Goal: Entertainment & Leisure: Browse casually

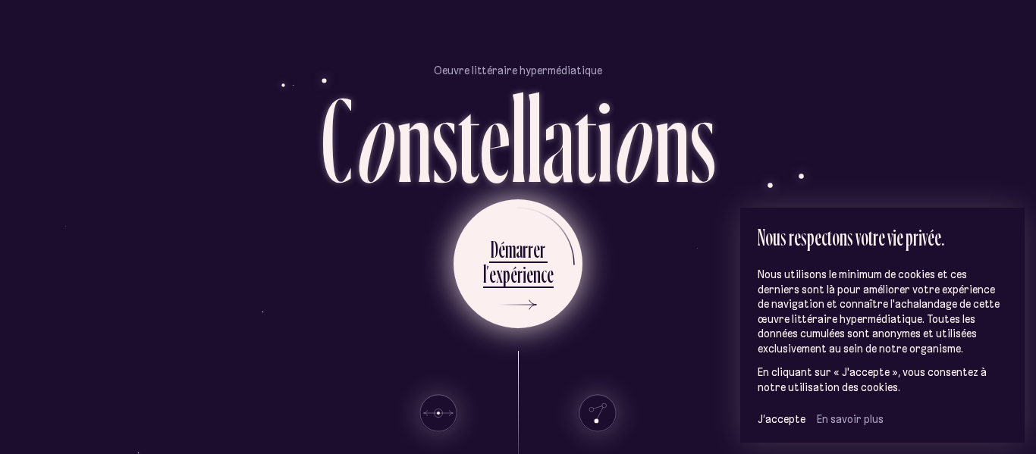
click at [521, 294] on icon at bounding box center [513, 305] width 45 height 114
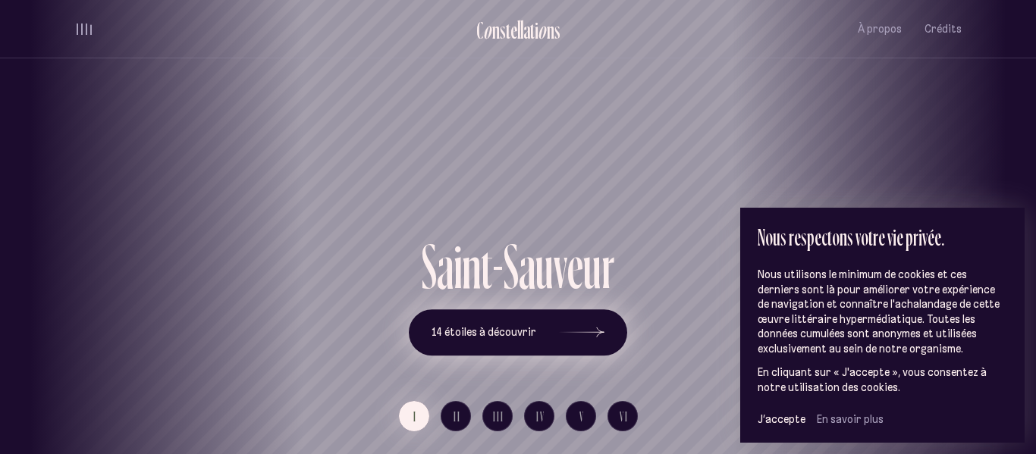
click at [545, 330] on button "14 étoiles à découvrir" at bounding box center [518, 332] width 218 height 47
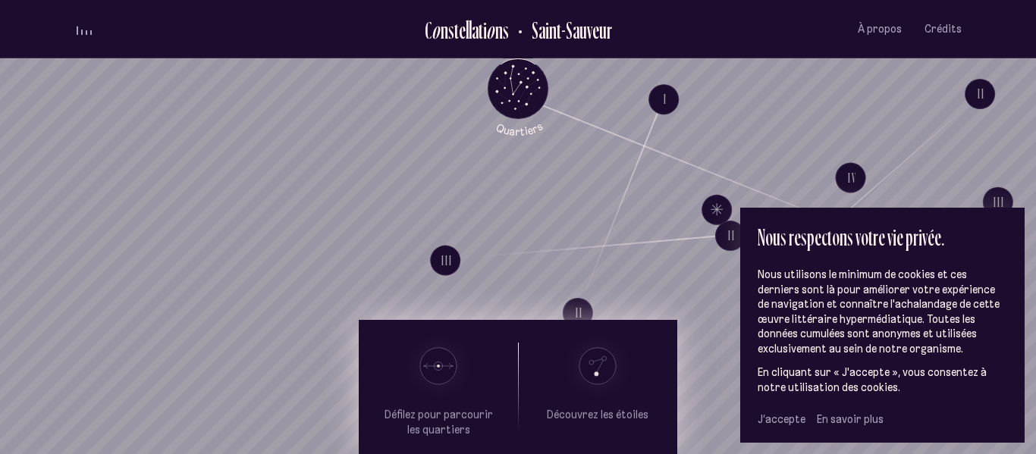
click at [793, 422] on span "J’accepte" at bounding box center [781, 419] width 48 height 14
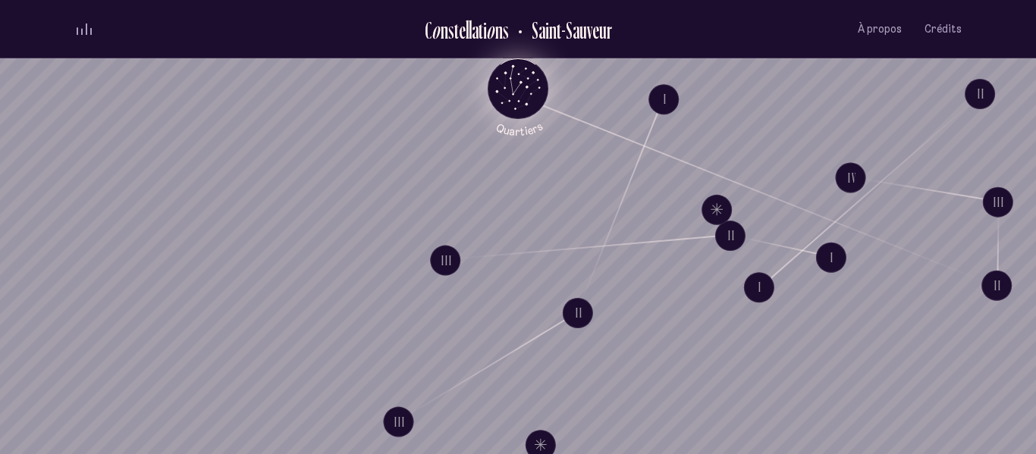
click at [517, 99] on icon "Quartiers" at bounding box center [518, 113] width 89 height 46
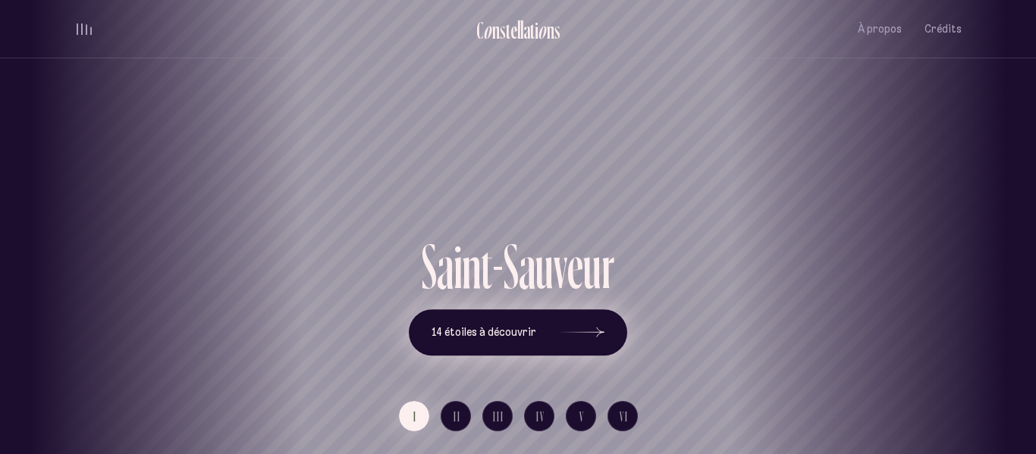
click at [595, 338] on icon at bounding box center [581, 333] width 45 height 114
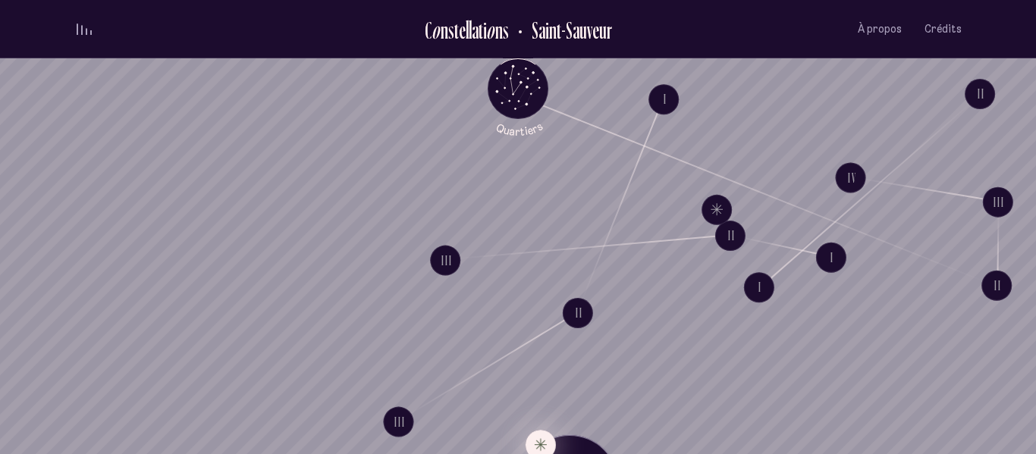
click at [535, 440] on button "Explore Étoile solitaire IV" at bounding box center [540, 445] width 30 height 30
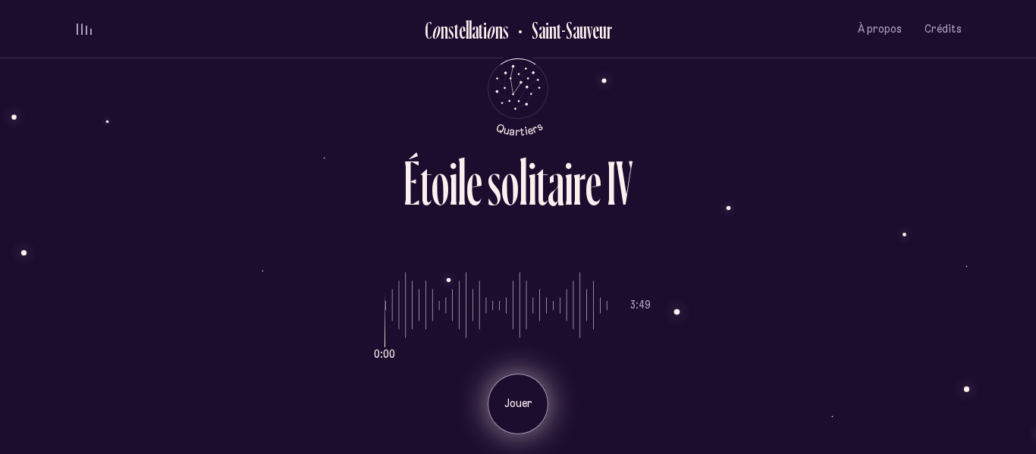
click at [516, 388] on div "Jouer" at bounding box center [517, 404] width 61 height 61
click at [512, 379] on div "Pause" at bounding box center [517, 404] width 61 height 61
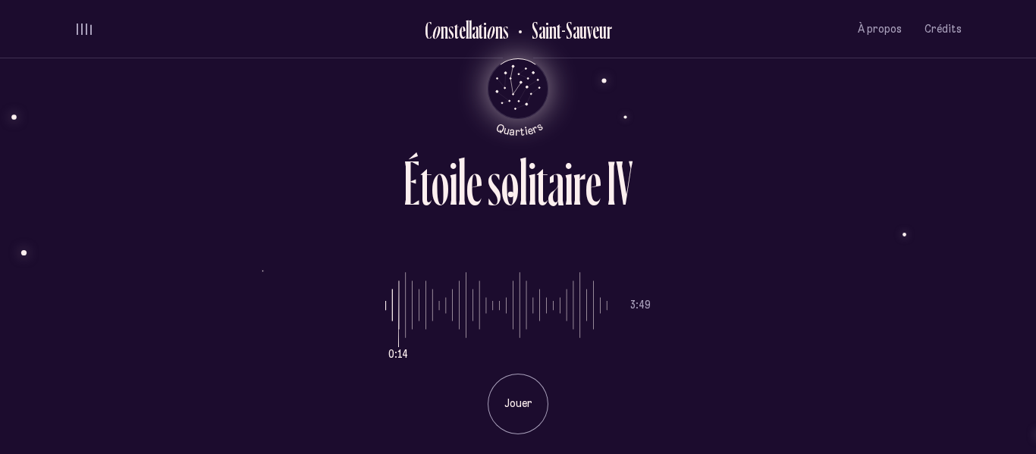
click at [513, 90] on icon "Quartiers" at bounding box center [518, 113] width 89 height 46
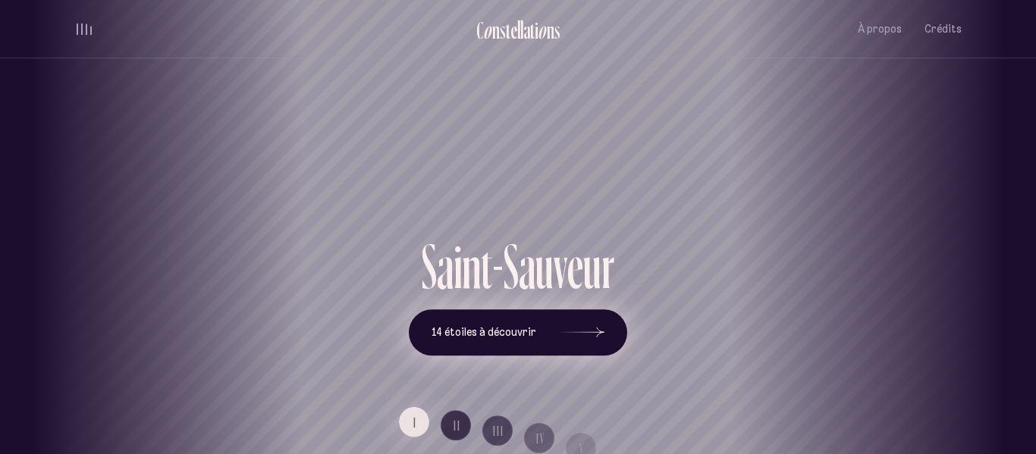
click at [500, 334] on span "14 étoiles à découvrir" at bounding box center [483, 332] width 105 height 13
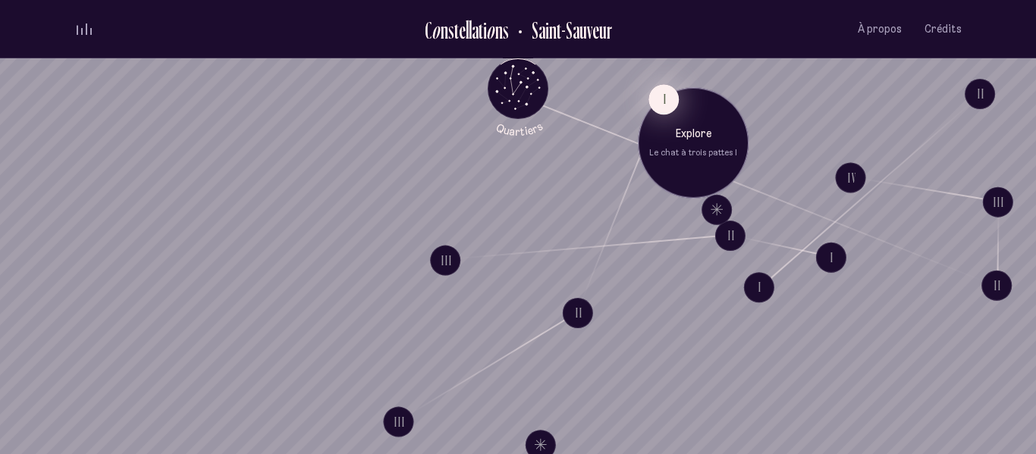
click at [666, 95] on button "I" at bounding box center [663, 99] width 30 height 30
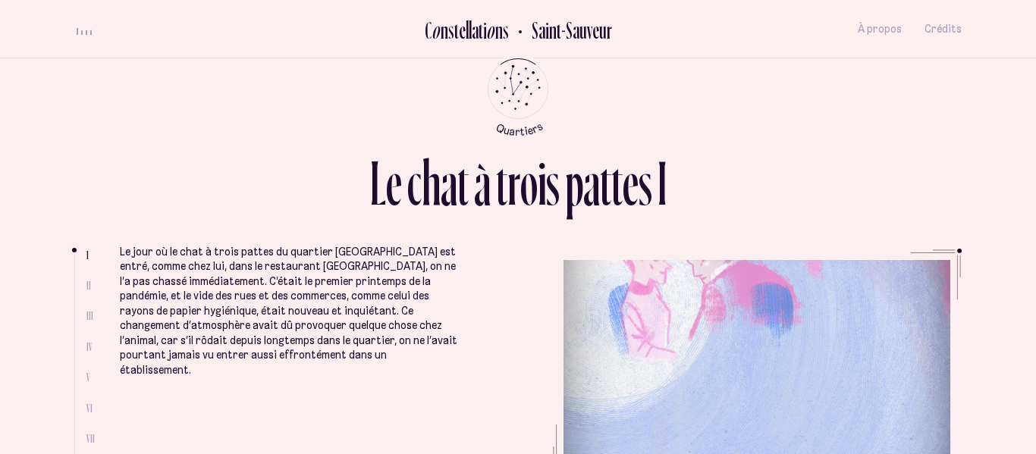
click at [88, 284] on span "II" at bounding box center [88, 285] width 5 height 13
click at [86, 284] on span "II" at bounding box center [88, 285] width 5 height 13
click at [558, 33] on h2 "Saint-Sauveur" at bounding box center [566, 29] width 92 height 25
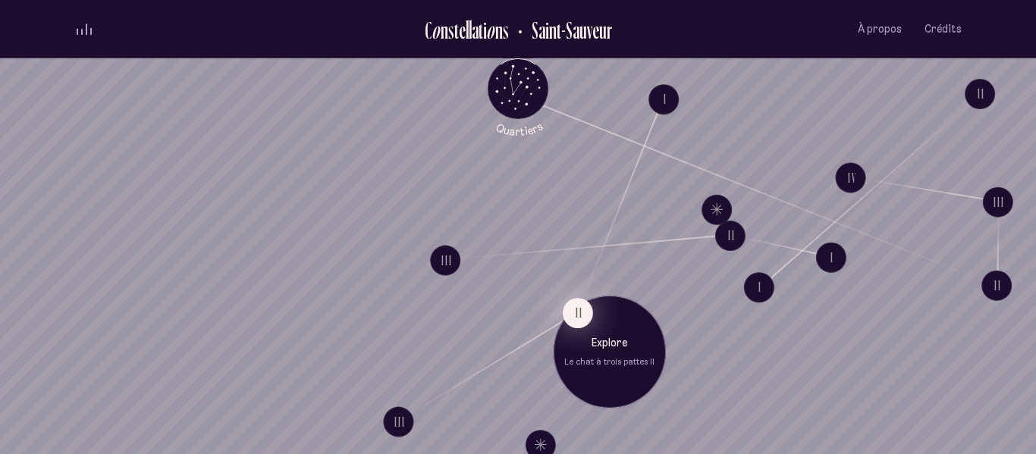
click at [581, 318] on button "II" at bounding box center [578, 313] width 30 height 30
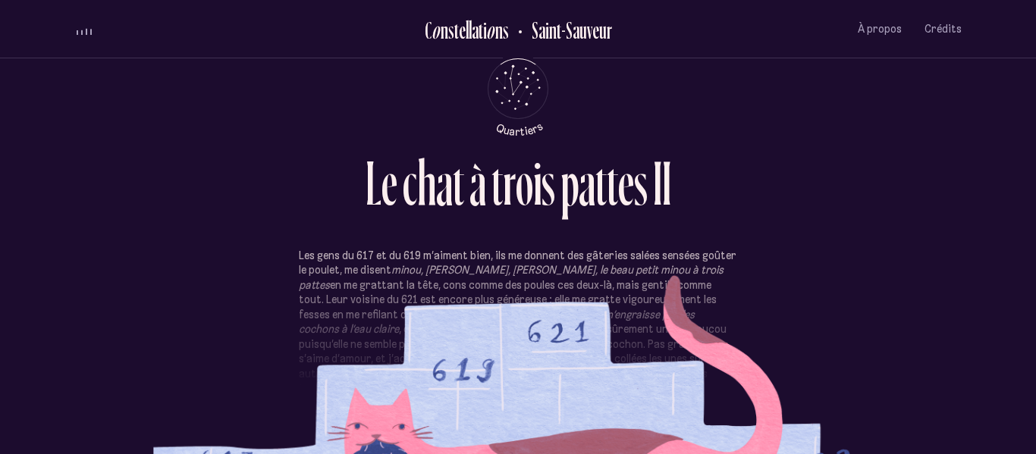
click at [629, 334] on p "Les gens du 617 et du 619 m’aiment bien, ils me donnent des gâteries salées sen…" at bounding box center [518, 345] width 438 height 193
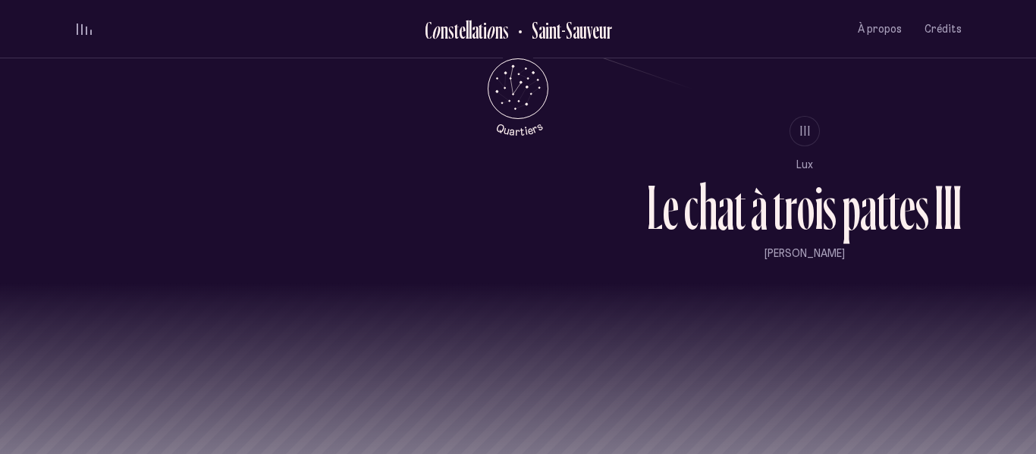
scroll to position [1411, 0]
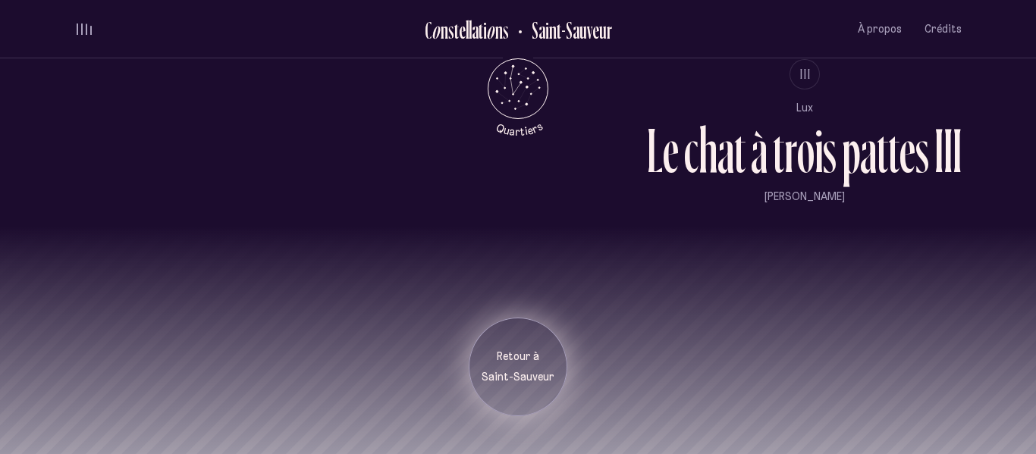
click at [510, 368] on div "Retour à [GEOGRAPHIC_DATA]" at bounding box center [518, 368] width 76 height 36
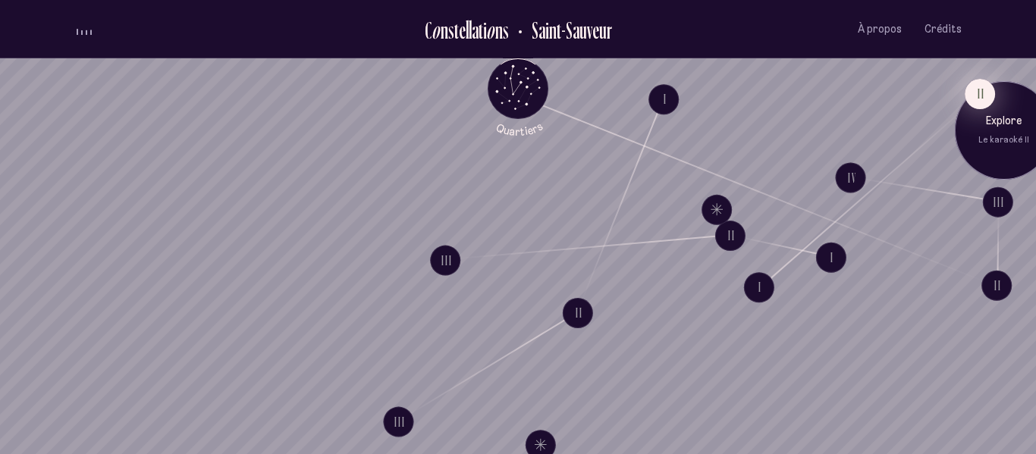
click at [985, 95] on button "II" at bounding box center [979, 94] width 30 height 30
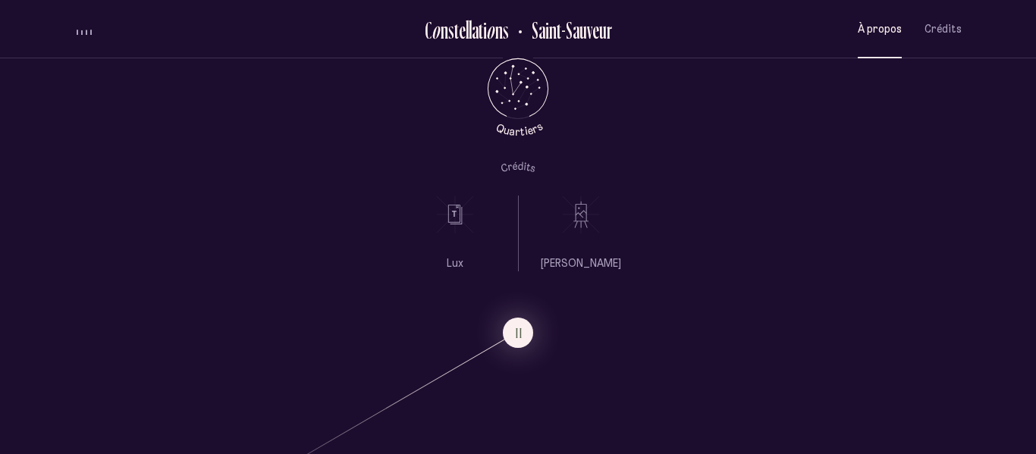
click at [871, 28] on span "À propos" at bounding box center [879, 29] width 44 height 13
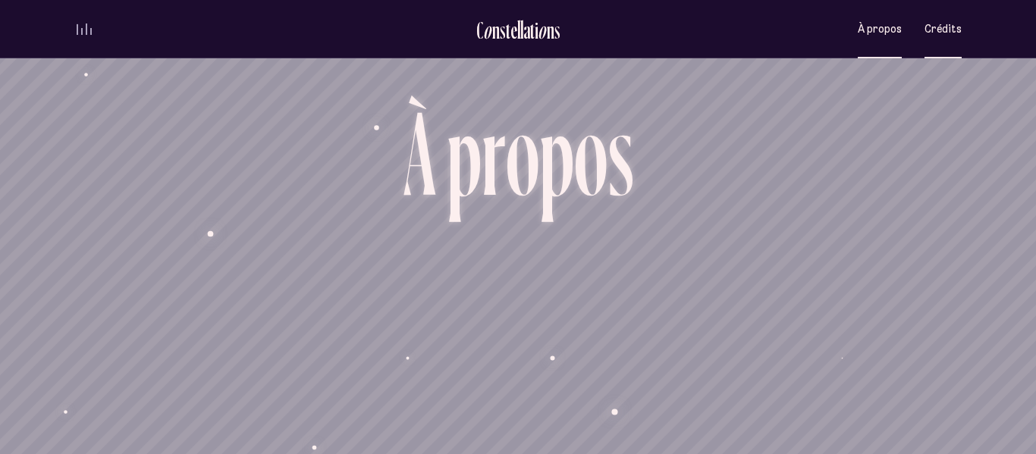
click at [953, 27] on span "Crédits" at bounding box center [942, 29] width 37 height 13
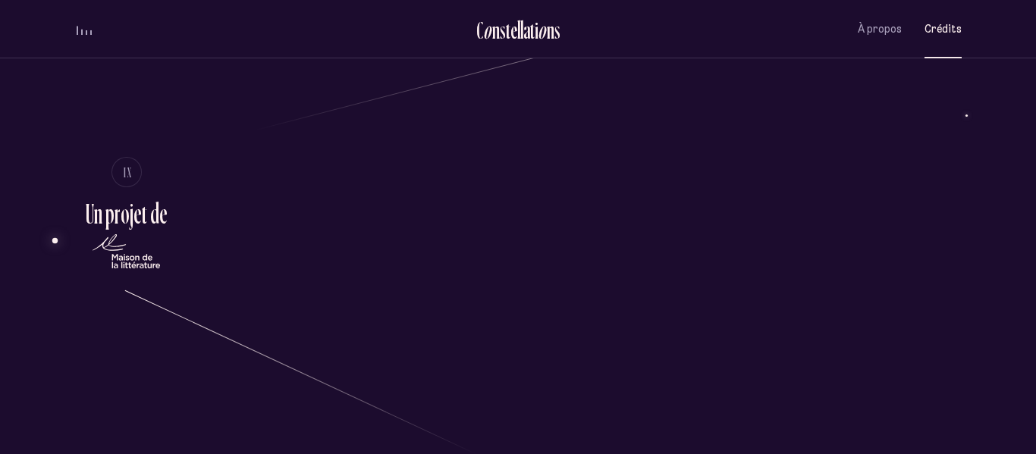
scroll to position [2776, 0]
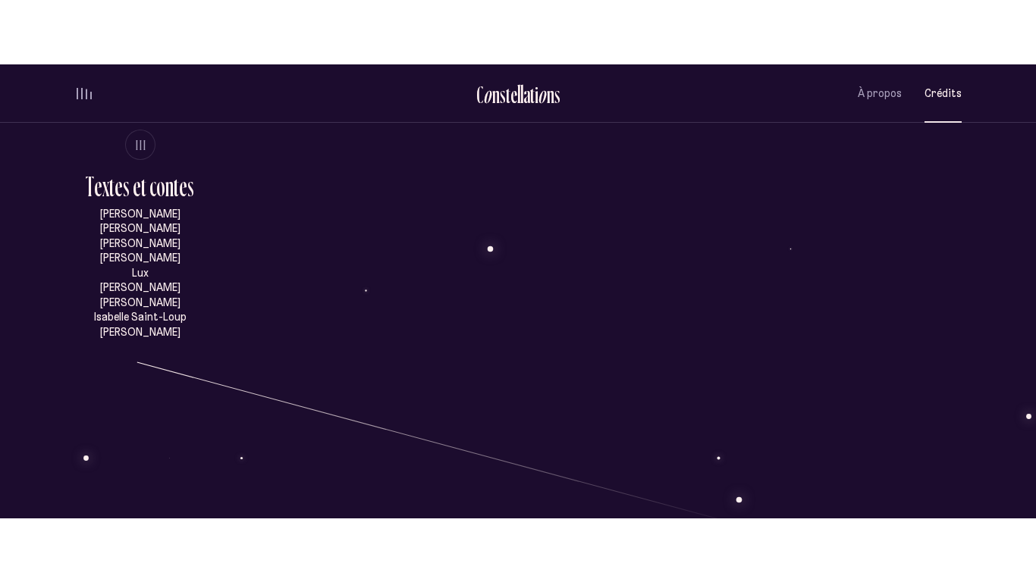
scroll to position [0, 0]
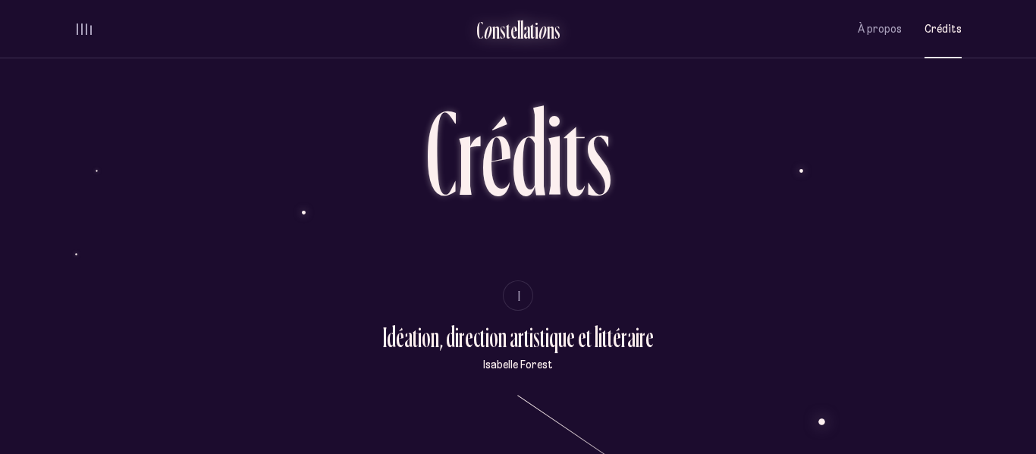
click at [520, 36] on div "l" at bounding box center [521, 29] width 3 height 25
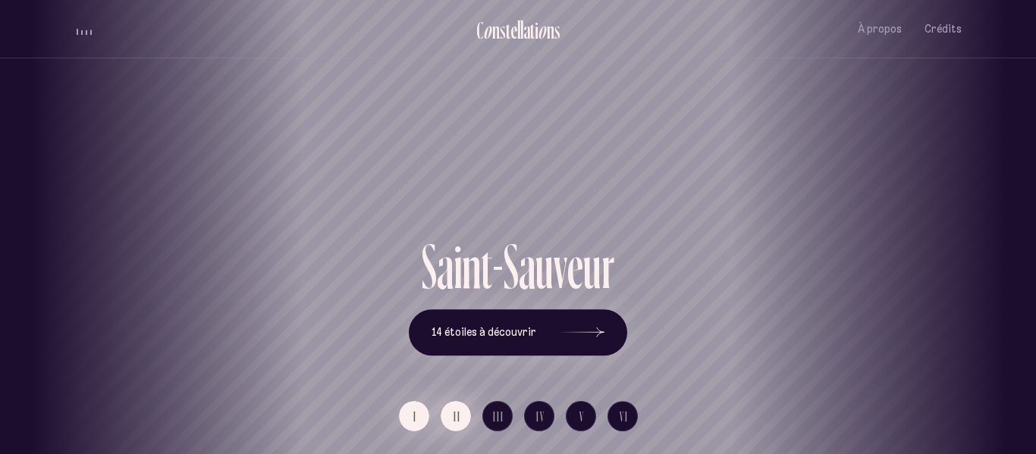
click at [459, 412] on span "II" at bounding box center [457, 416] width 8 height 13
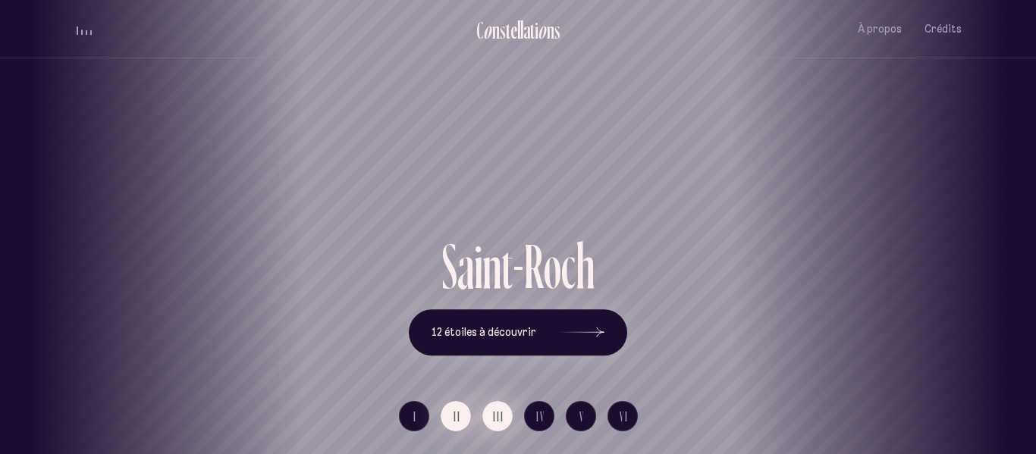
click at [494, 417] on span "III" at bounding box center [498, 416] width 11 height 13
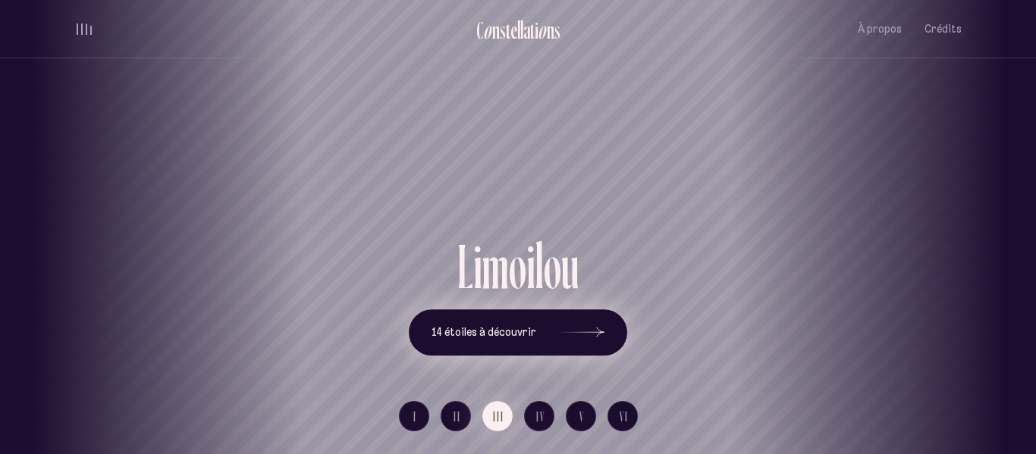
click at [559, 343] on icon at bounding box center [581, 333] width 45 height 114
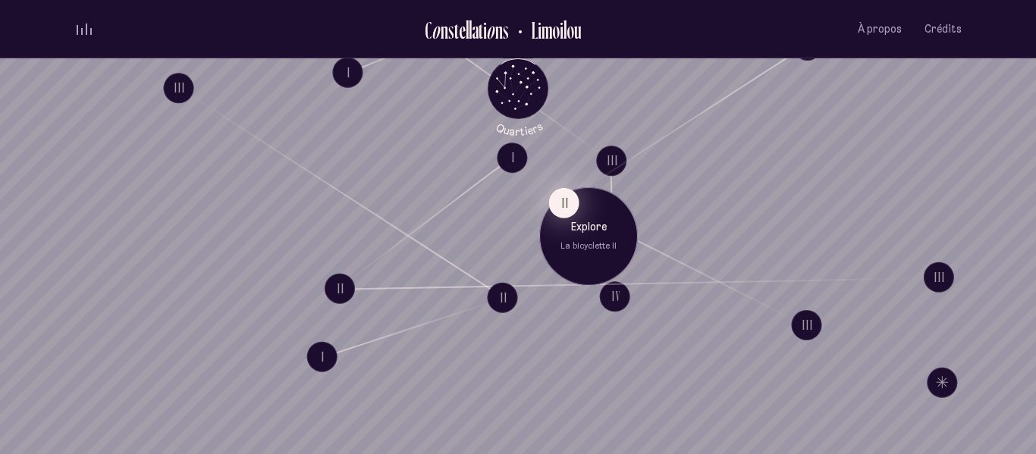
click at [568, 210] on button "II" at bounding box center [564, 202] width 30 height 30
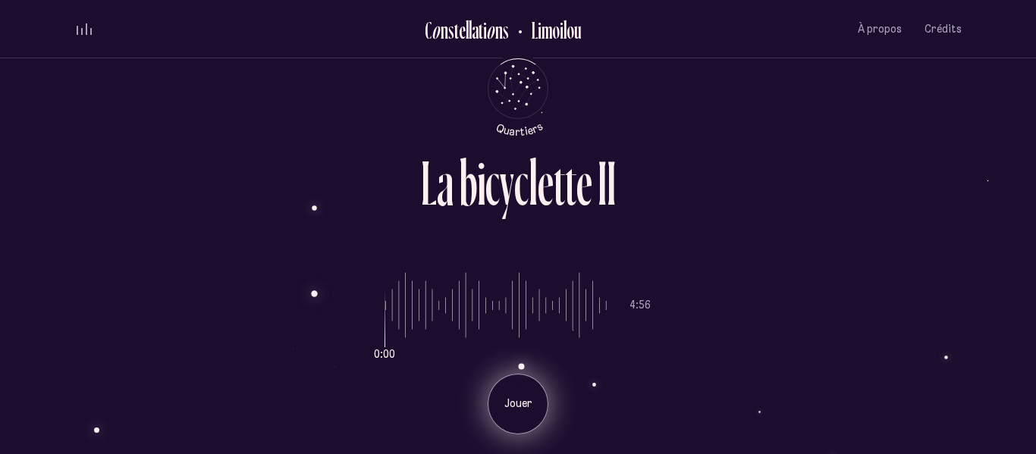
click at [506, 406] on p "Jouer" at bounding box center [518, 404] width 38 height 15
click at [559, 29] on h2 "Limoilou" at bounding box center [550, 29] width 61 height 25
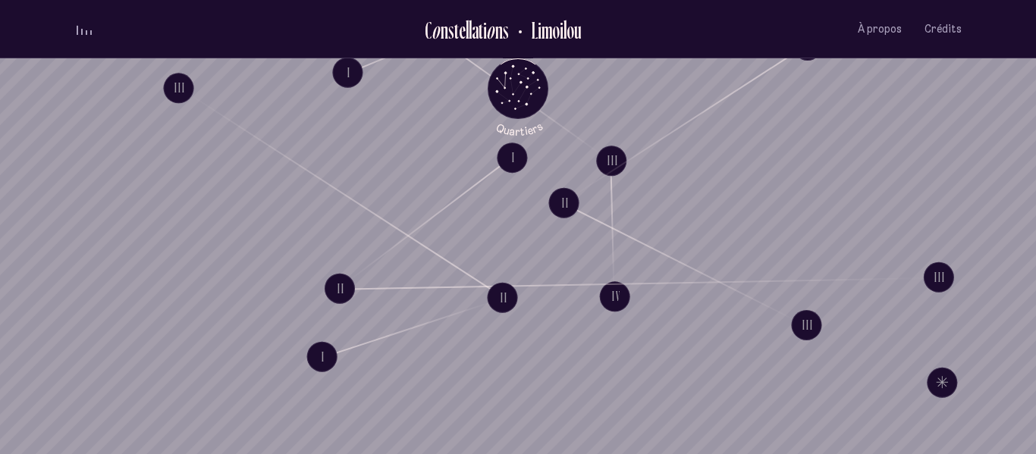
click at [80, 28] on div "volume audio" at bounding box center [84, 29] width 15 height 11
click at [81, 30] on button "volume audio" at bounding box center [84, 29] width 20 height 16
click at [521, 110] on icon "Quartiers" at bounding box center [518, 113] width 89 height 46
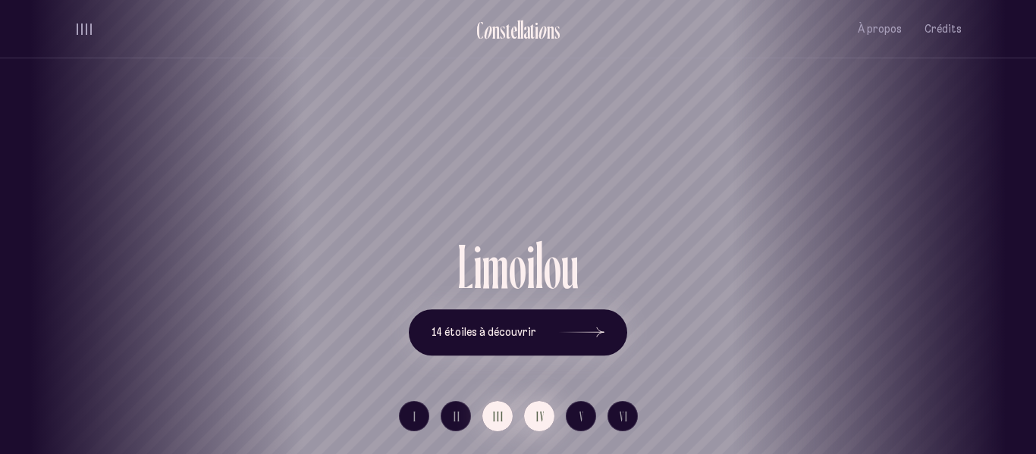
click at [538, 413] on span "IV" at bounding box center [540, 416] width 9 height 13
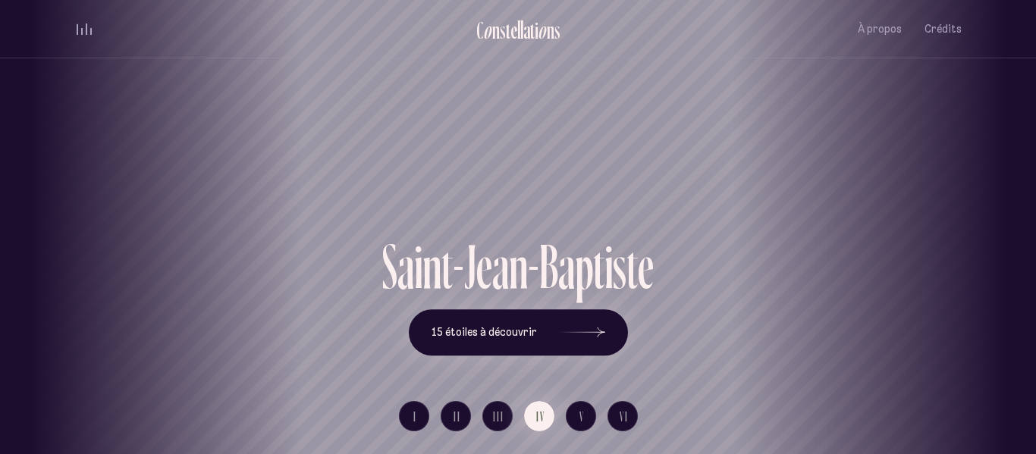
click at [637, 423] on div "I II III IV V VI" at bounding box center [518, 416] width 284 height 76
click at [625, 419] on span "VI" at bounding box center [623, 416] width 9 height 13
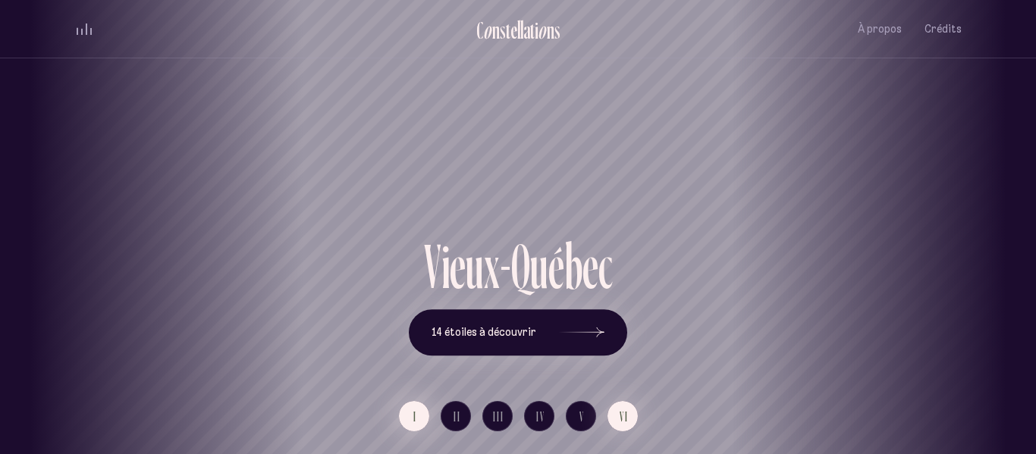
click at [418, 415] on button "I" at bounding box center [414, 416] width 30 height 30
click at [456, 401] on button "II" at bounding box center [455, 416] width 30 height 30
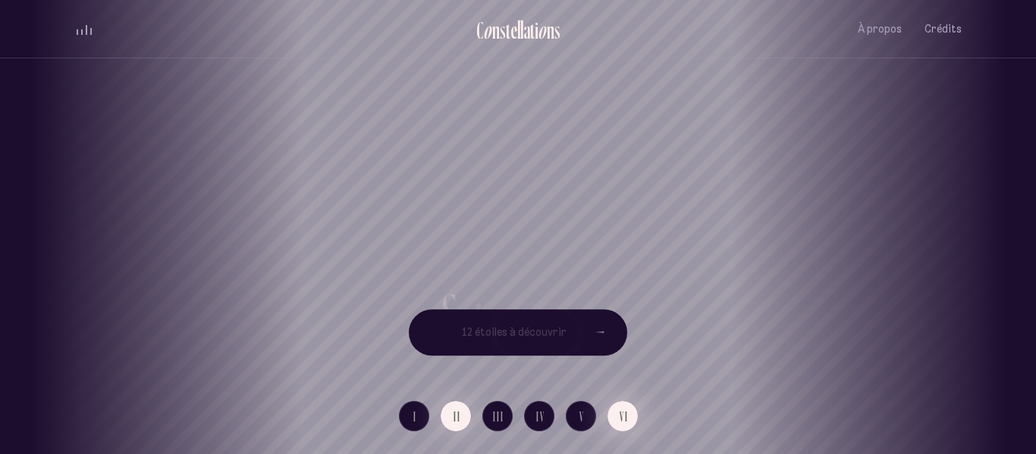
click at [619, 423] on span "VI" at bounding box center [623, 416] width 9 height 13
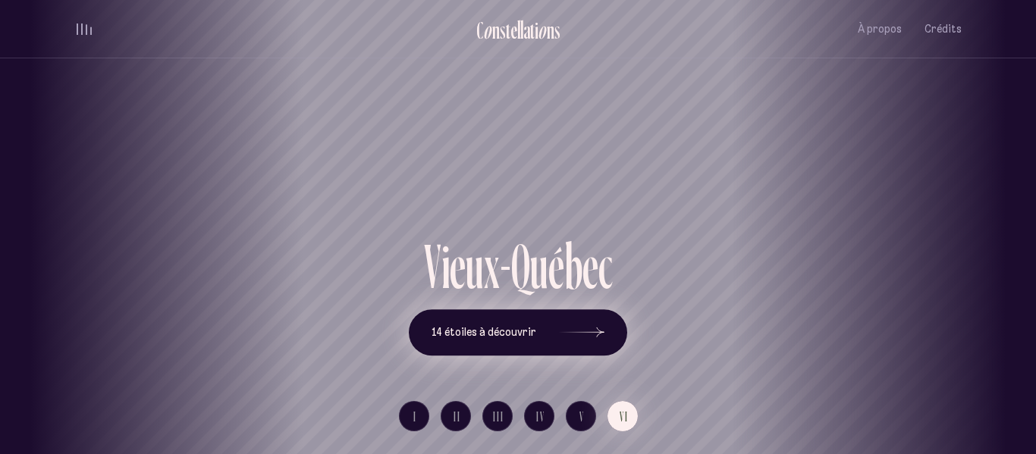
click at [487, 337] on span "14 étoiles à découvrir" at bounding box center [483, 332] width 105 height 13
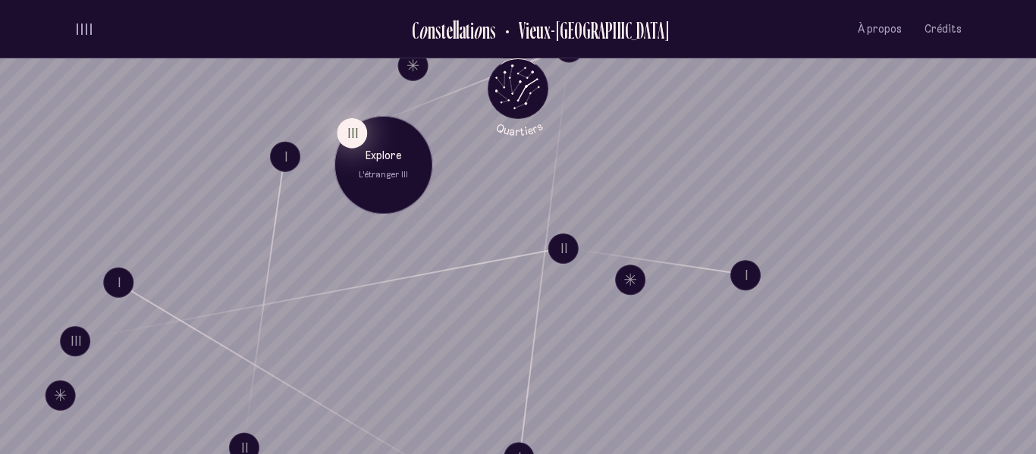
click at [343, 143] on button "III" at bounding box center [352, 133] width 30 height 30
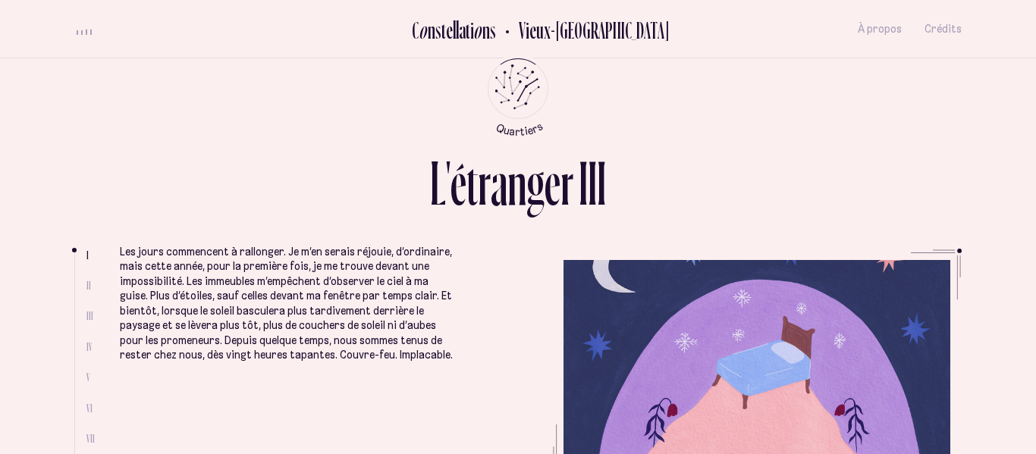
click at [465, 25] on div "a" at bounding box center [462, 29] width 7 height 25
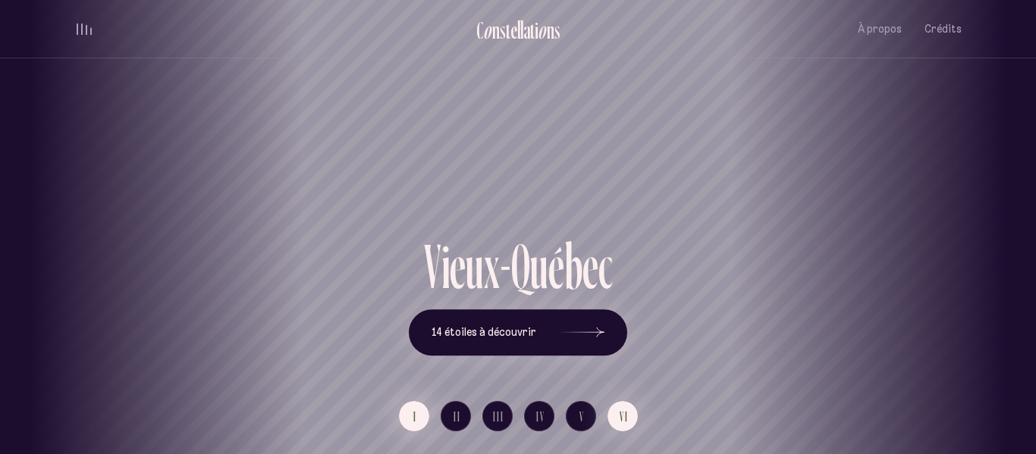
click at [421, 422] on button "I" at bounding box center [414, 416] width 30 height 30
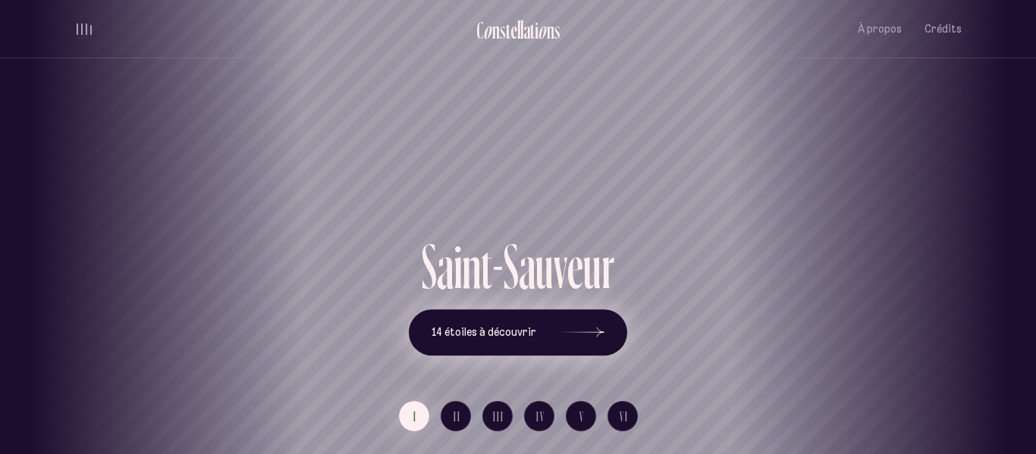
click at [462, 346] on button "14 étoiles à découvrir" at bounding box center [518, 332] width 218 height 47
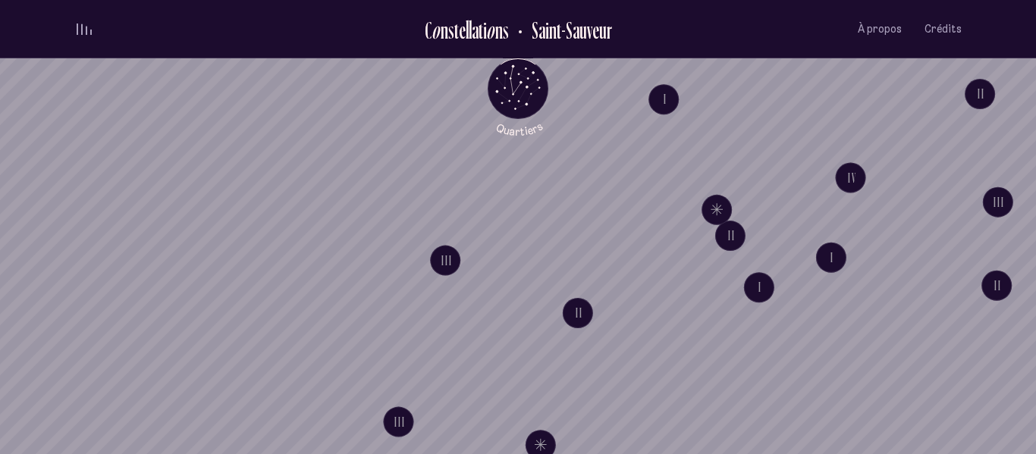
click at [86, 28] on span "volume audio" at bounding box center [87, 30] width 2 height 8
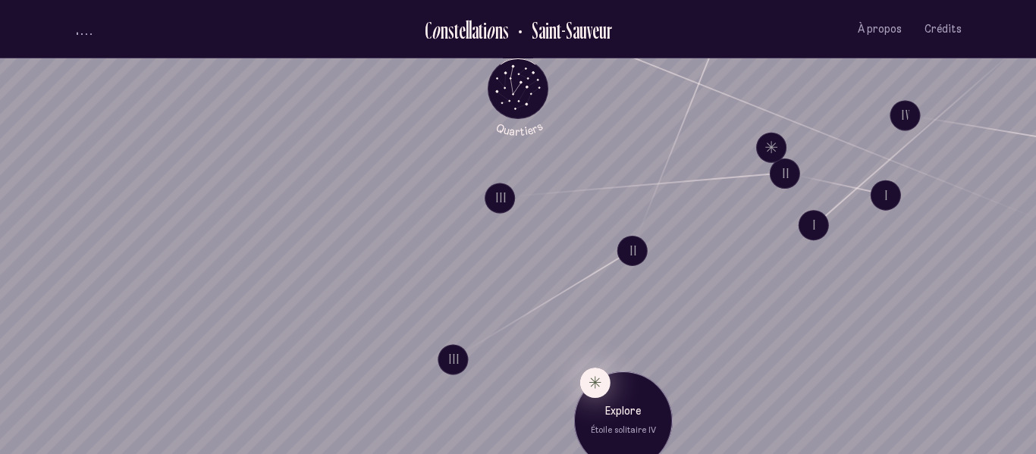
click at [591, 384] on button "Explore Étoile solitaire IV" at bounding box center [595, 383] width 30 height 30
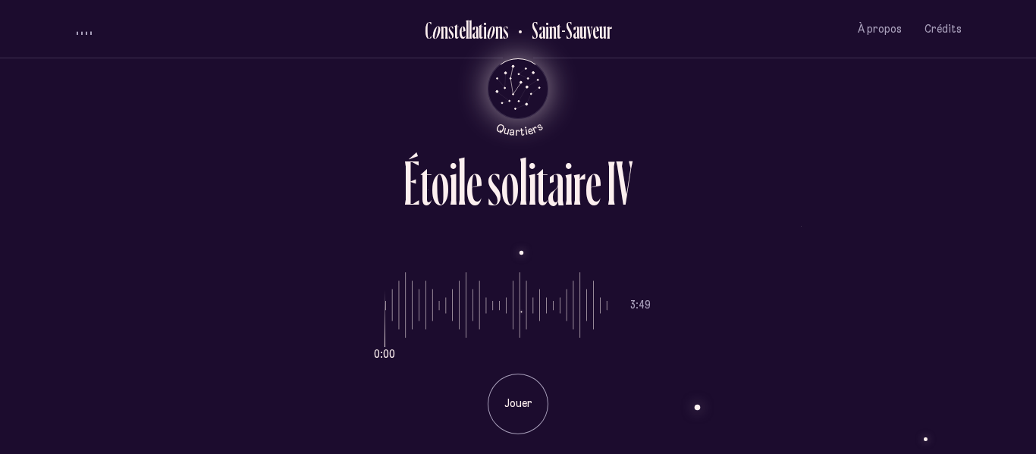
click at [523, 93] on icon "Quartiers" at bounding box center [518, 113] width 89 height 46
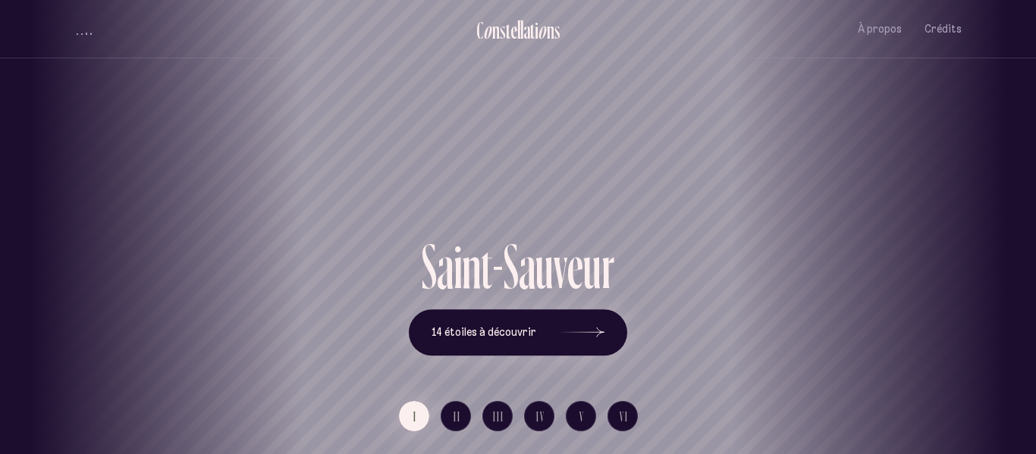
click at [583, 334] on div "[GEOGRAPHIC_DATA] [GEOGRAPHIC_DATA] [GEOGRAPHIC_DATA][PERSON_NAME][GEOGRAPHIC_D…" at bounding box center [518, 227] width 1036 height 454
click at [586, 332] on div at bounding box center [581, 333] width 45 height 11
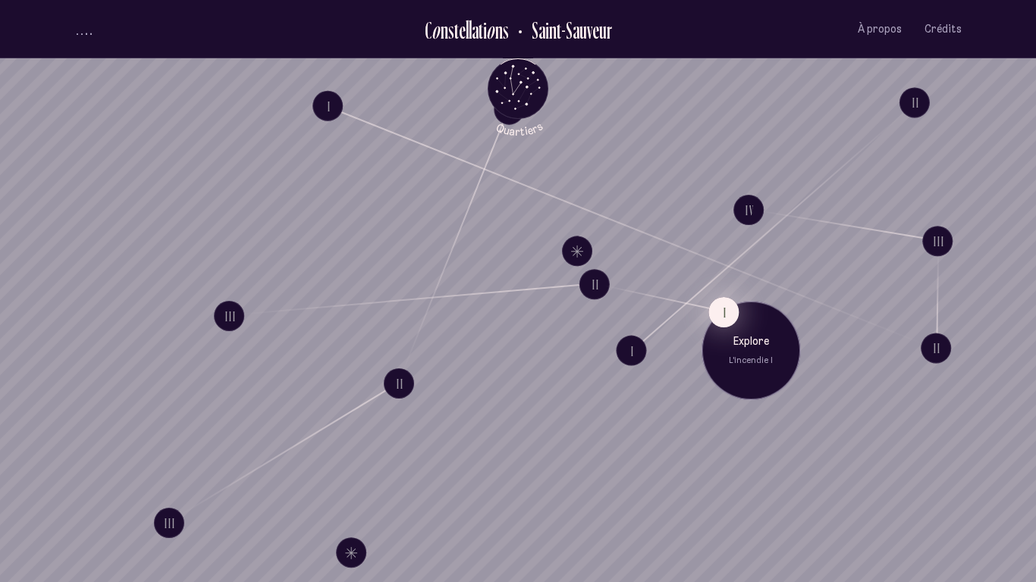
click at [722, 310] on button "I" at bounding box center [723, 312] width 30 height 30
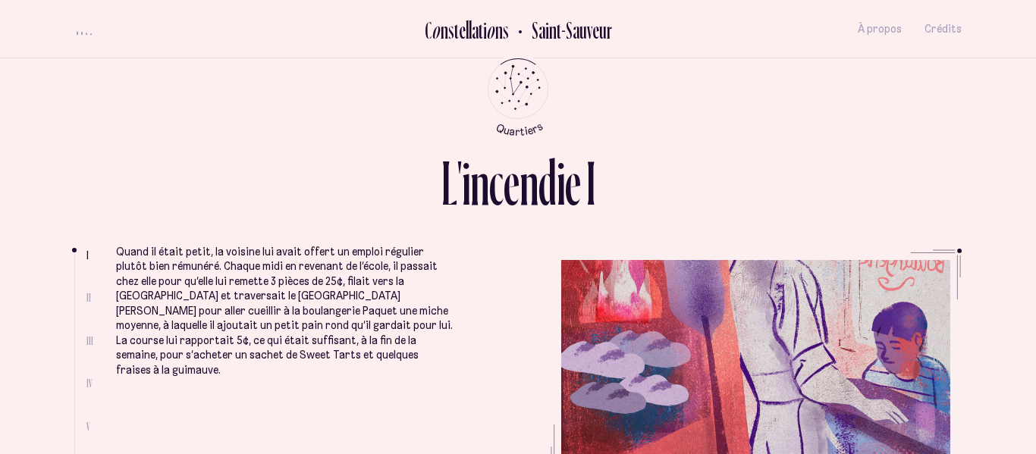
click at [87, 184] on div "L ' i n c e n d i e I" at bounding box center [517, 178] width 887 height 52
click at [82, 302] on ul at bounding box center [80, 364] width 12 height 224
click at [84, 295] on ul at bounding box center [80, 364] width 12 height 224
click at [575, 42] on h2 "Saint-Sauveur" at bounding box center [566, 29] width 92 height 25
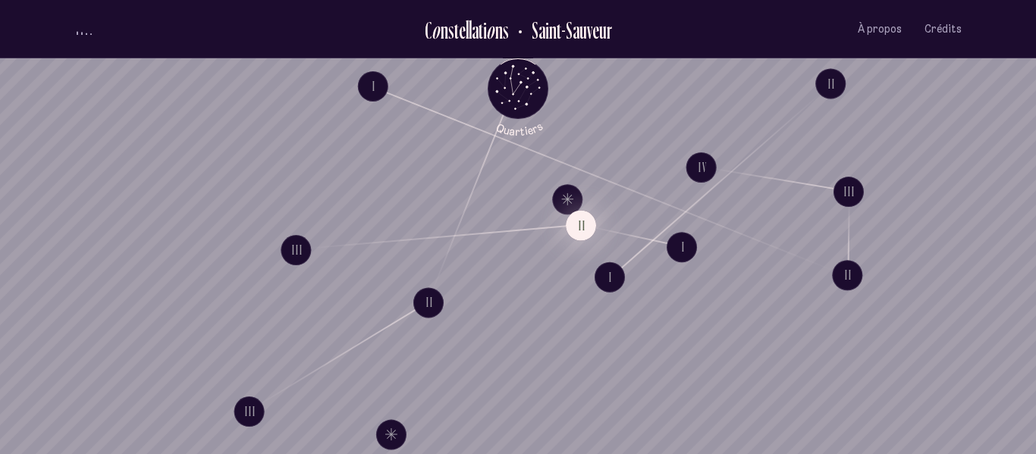
click at [582, 227] on button "II" at bounding box center [581, 225] width 30 height 30
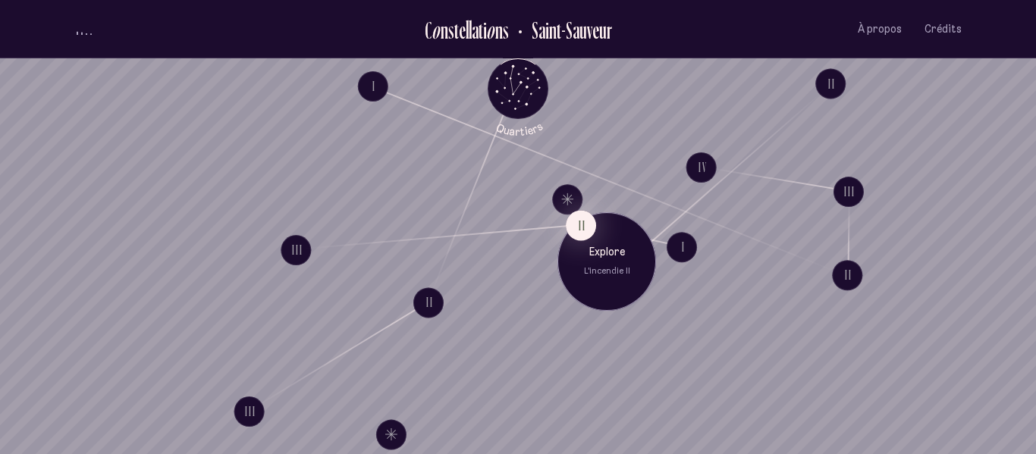
click at [583, 235] on div "Explore L'incendie II" at bounding box center [606, 261] width 99 height 99
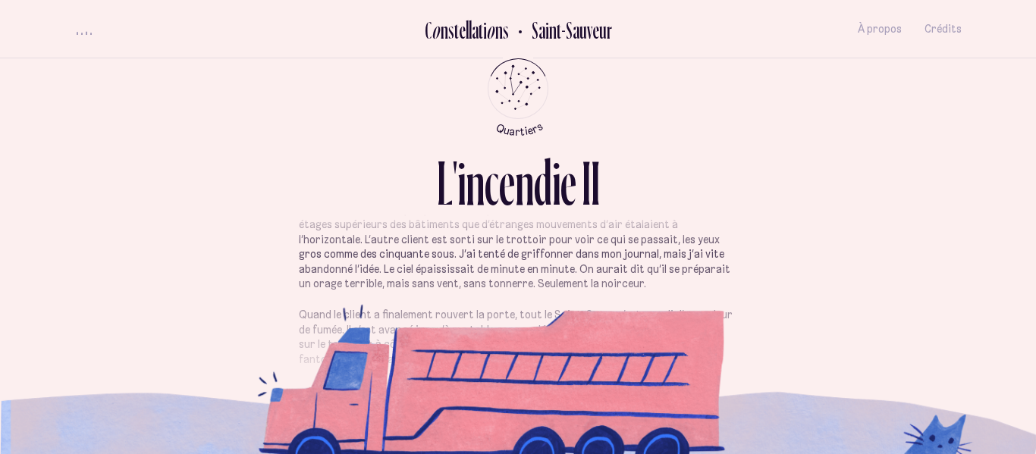
scroll to position [210, 0]
click at [578, 36] on h2 "Saint-Sauveur" at bounding box center [566, 29] width 92 height 25
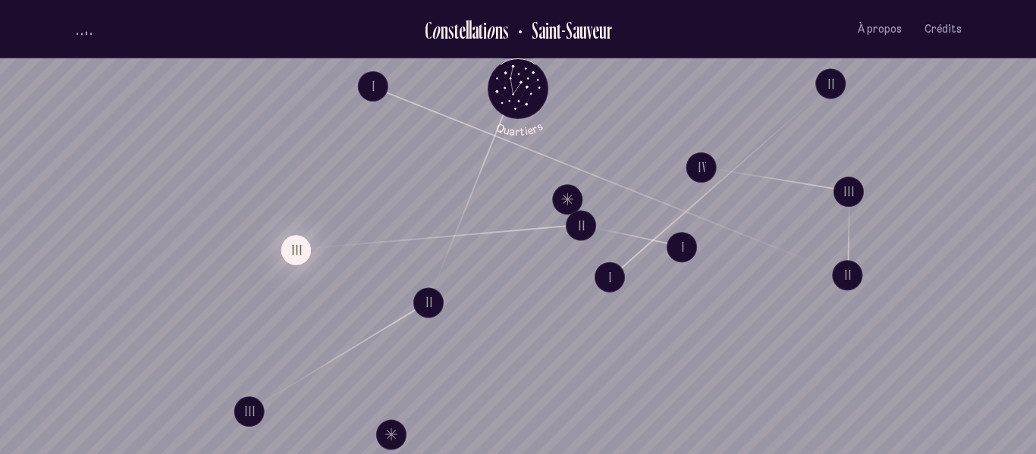
click at [297, 263] on button "III" at bounding box center [296, 250] width 30 height 30
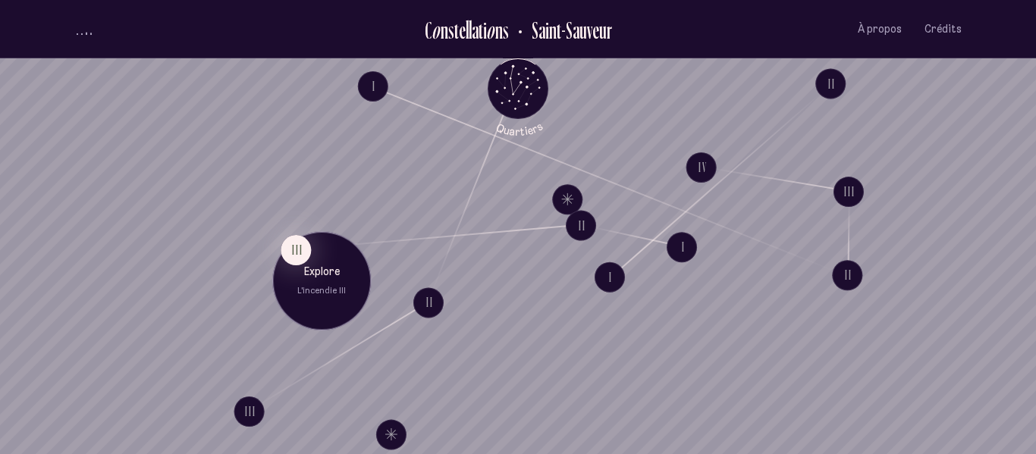
click at [306, 246] on div "Explore L'incendie III" at bounding box center [321, 280] width 99 height 99
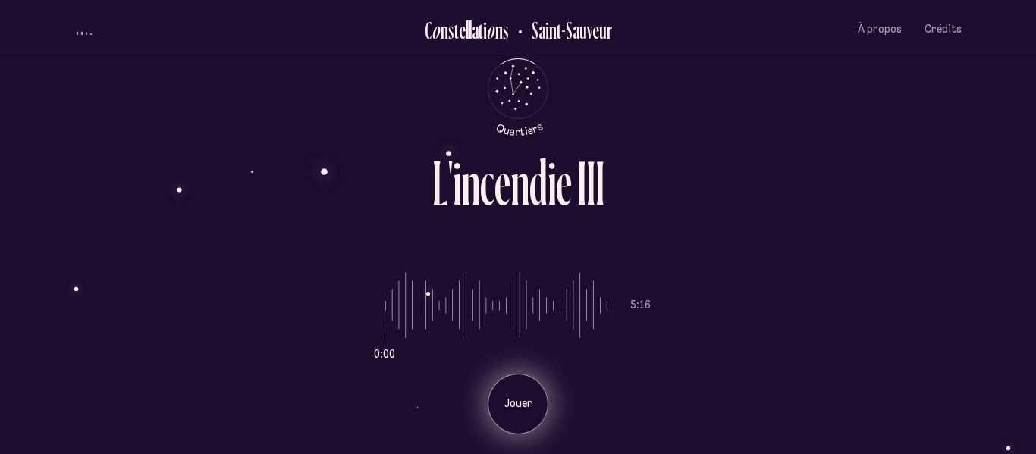
click at [529, 404] on p "Jouer" at bounding box center [518, 404] width 38 height 15
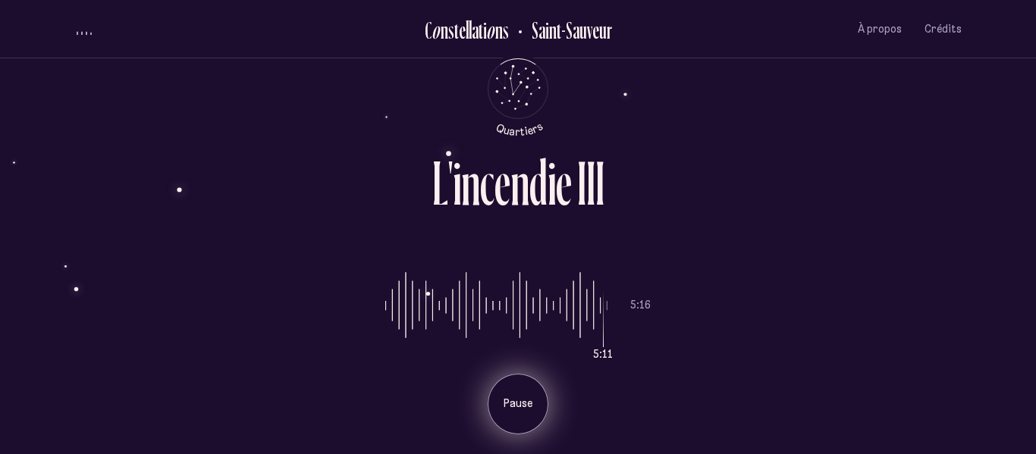
click at [385, 304] on input "range" at bounding box center [496, 306] width 222 height 114
click at [381, 311] on div "5:13 5:16 Pause" at bounding box center [517, 342] width 887 height 186
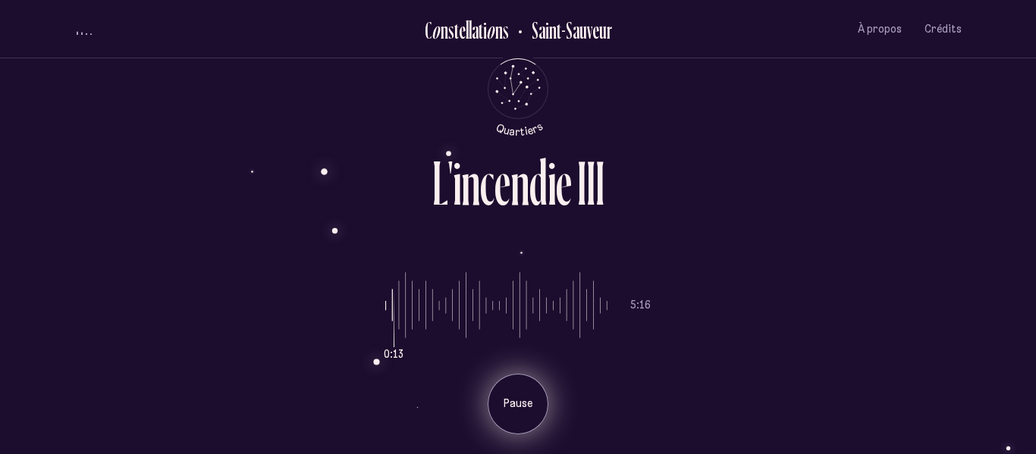
type input "*"
drag, startPoint x: 433, startPoint y: 313, endPoint x: 327, endPoint y: 298, distance: 107.2
click at [385, 298] on input "range" at bounding box center [496, 306] width 222 height 114
click at [515, 418] on div "Pause" at bounding box center [517, 404] width 61 height 61
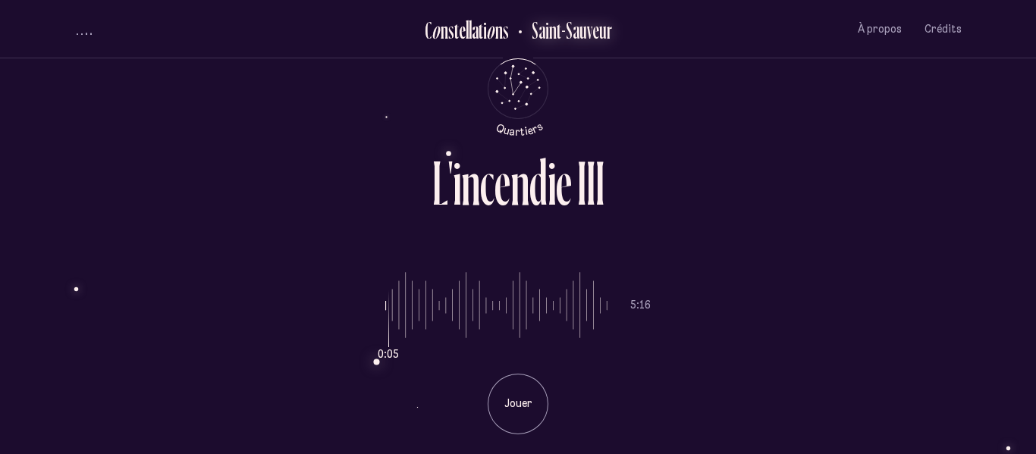
click at [553, 35] on h2 "Saint-Sauveur" at bounding box center [566, 29] width 92 height 25
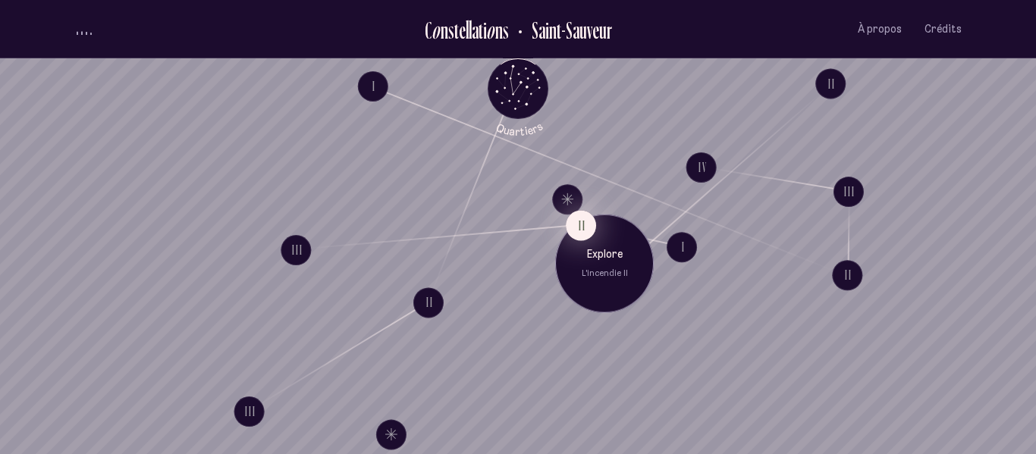
click at [587, 224] on button "II" at bounding box center [581, 225] width 30 height 30
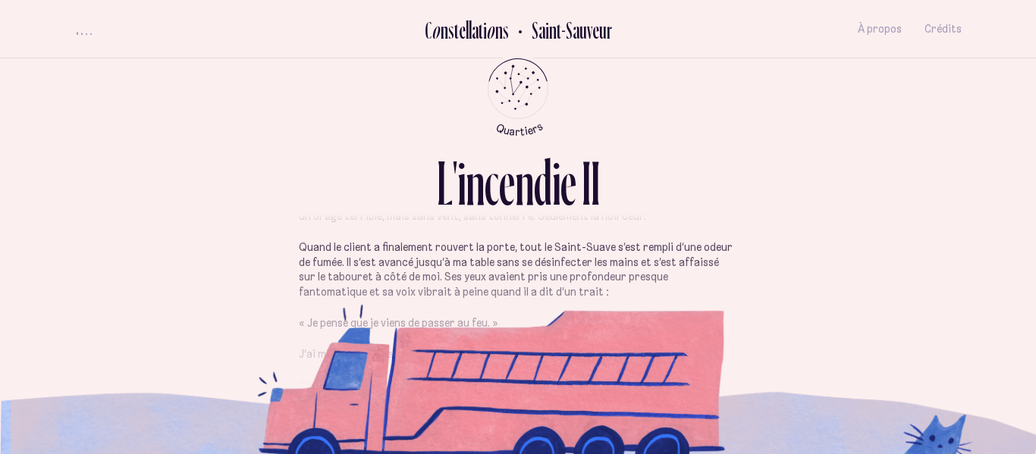
scroll to position [278, 0]
